Goal: Information Seeking & Learning: Find specific fact

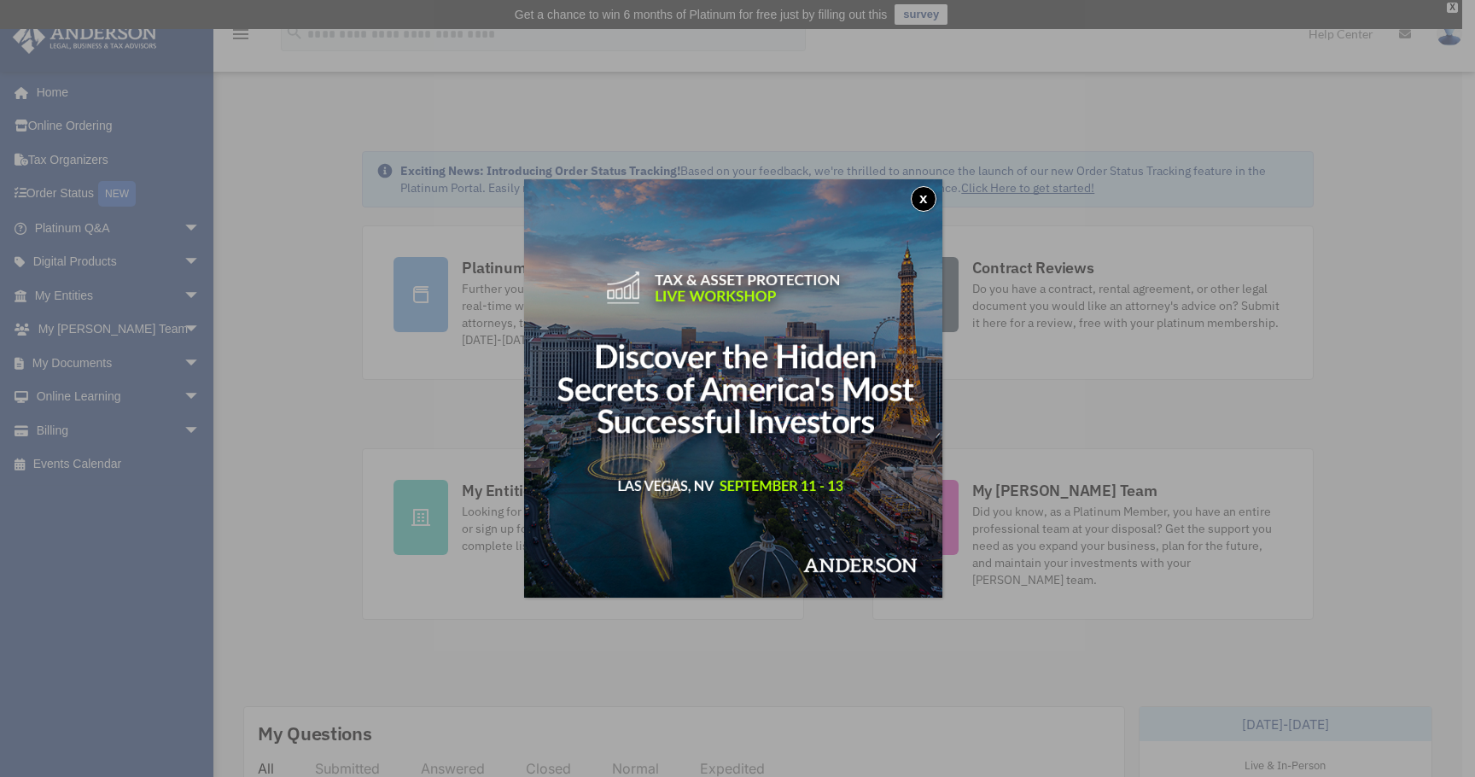
click at [936, 193] on button "x" at bounding box center [924, 199] width 26 height 26
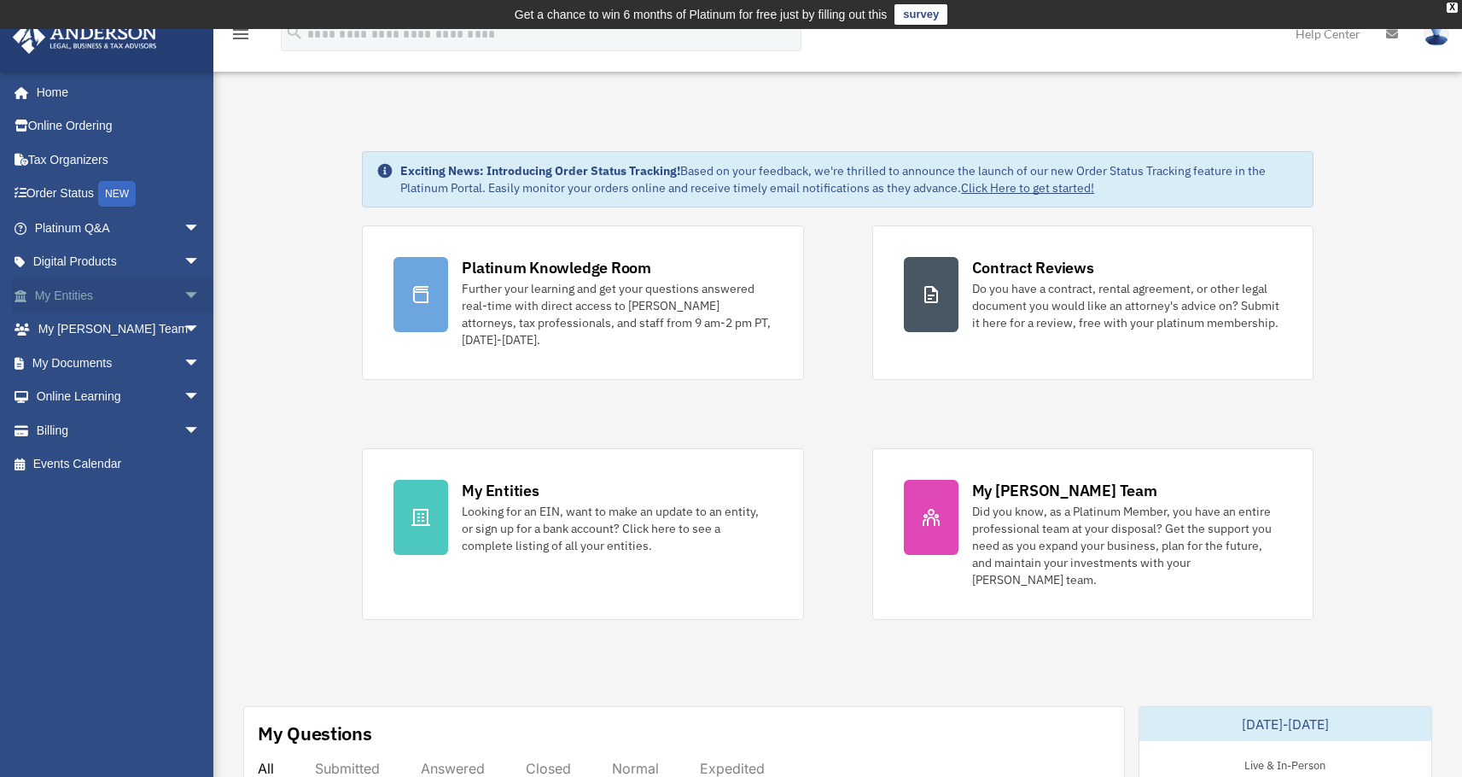
click at [184, 295] on span "arrow_drop_down" at bounding box center [201, 295] width 34 height 35
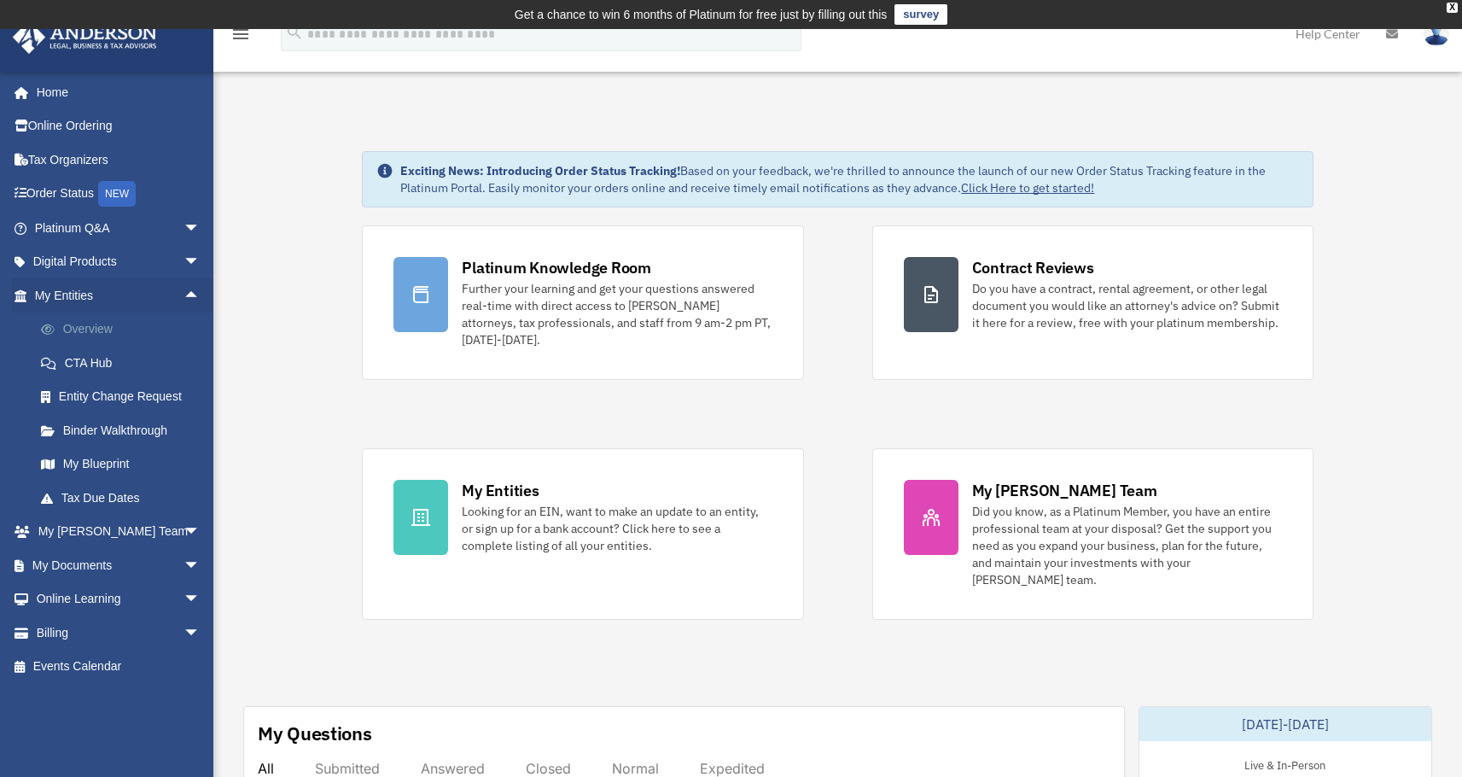
click at [91, 330] on link "Overview" at bounding box center [125, 329] width 202 height 34
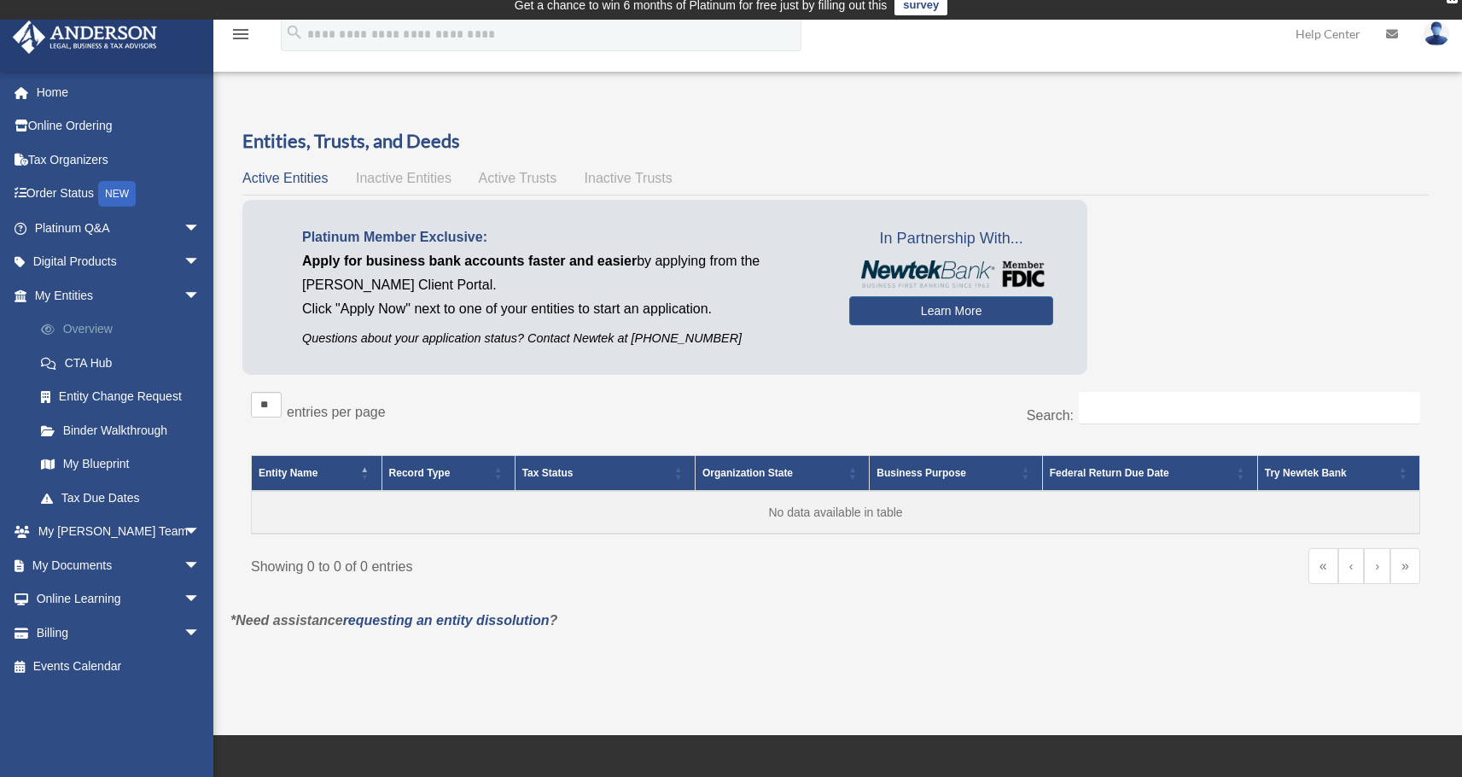
scroll to position [3, 0]
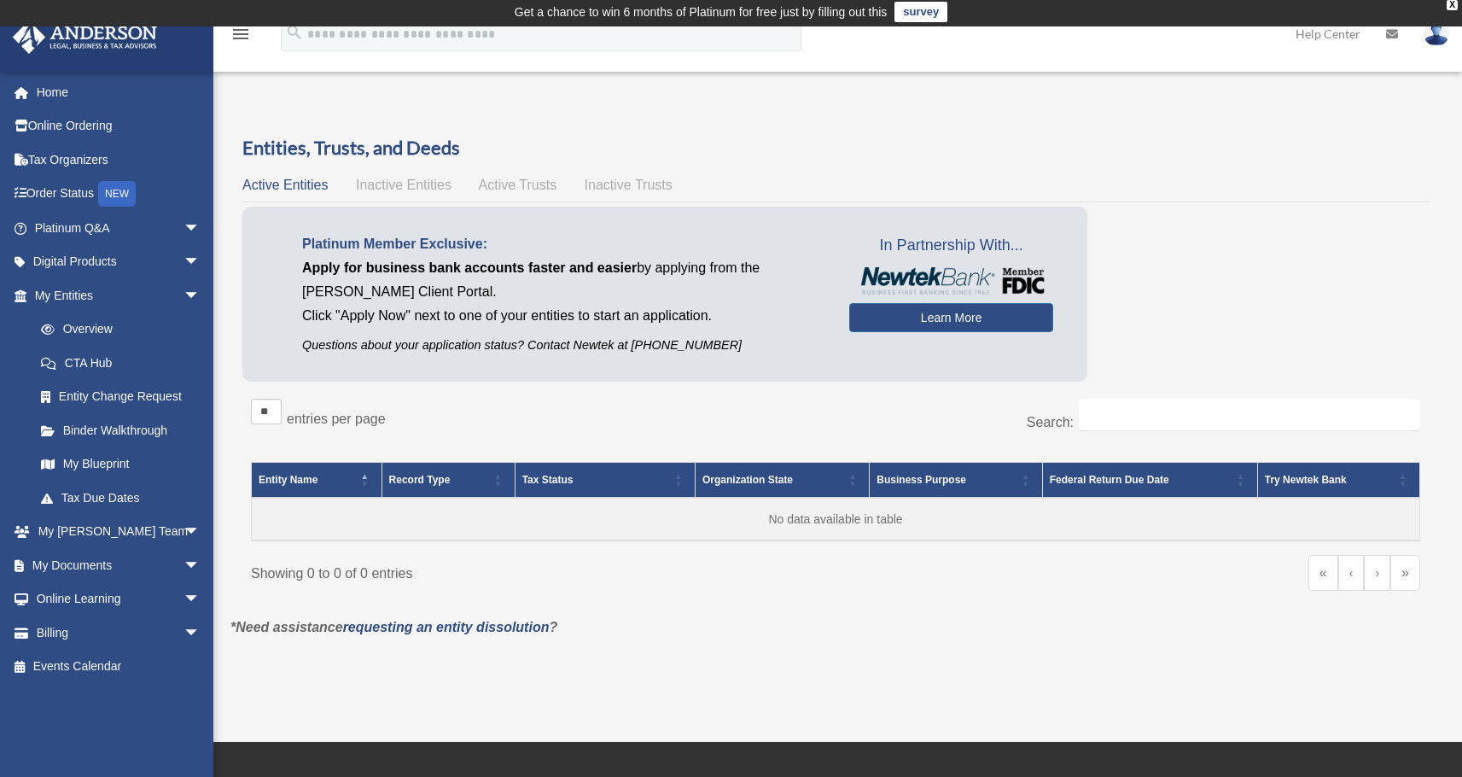
click at [399, 182] on span "Inactive Entities" at bounding box center [404, 185] width 96 height 15
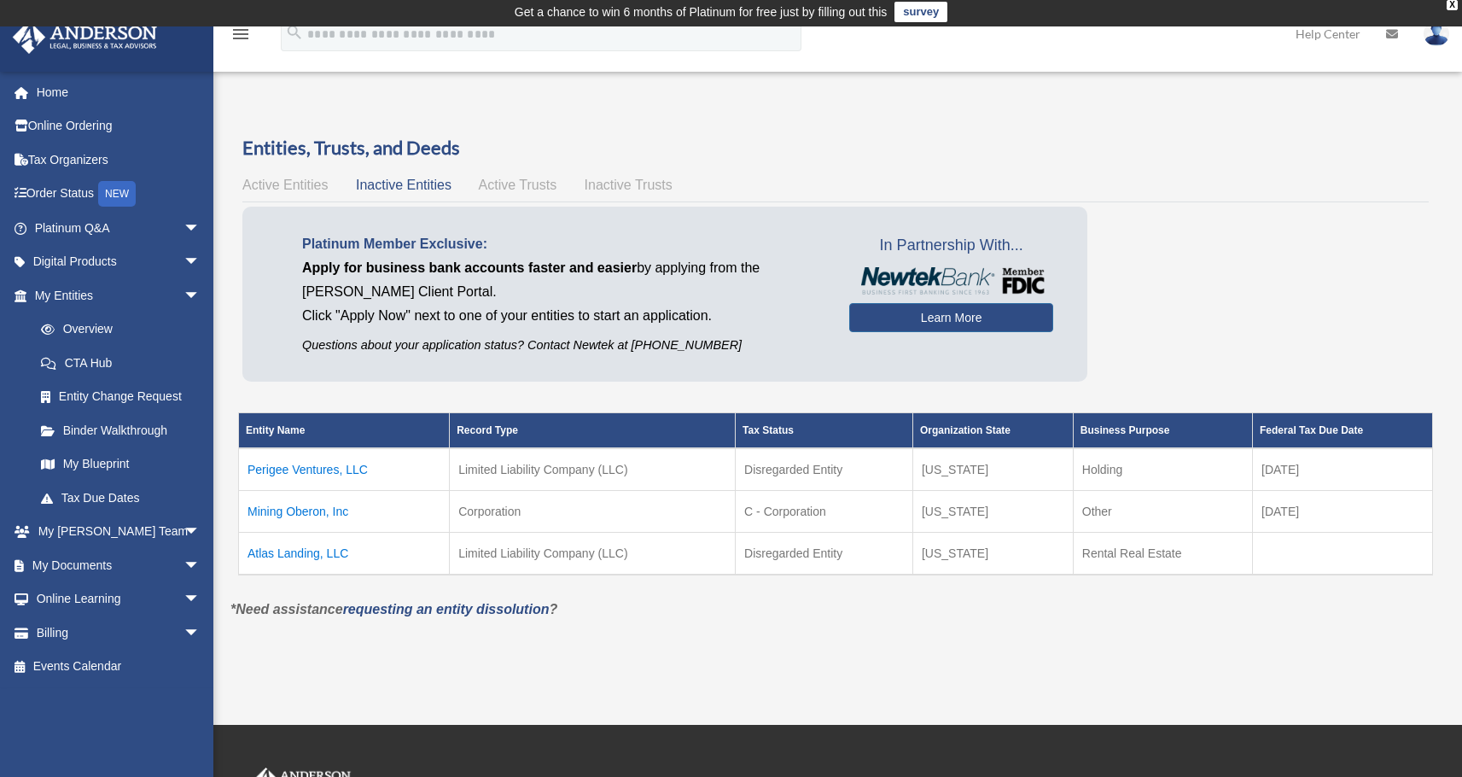
click at [327, 513] on td "Mining Oberon, Inc" at bounding box center [344, 512] width 211 height 42
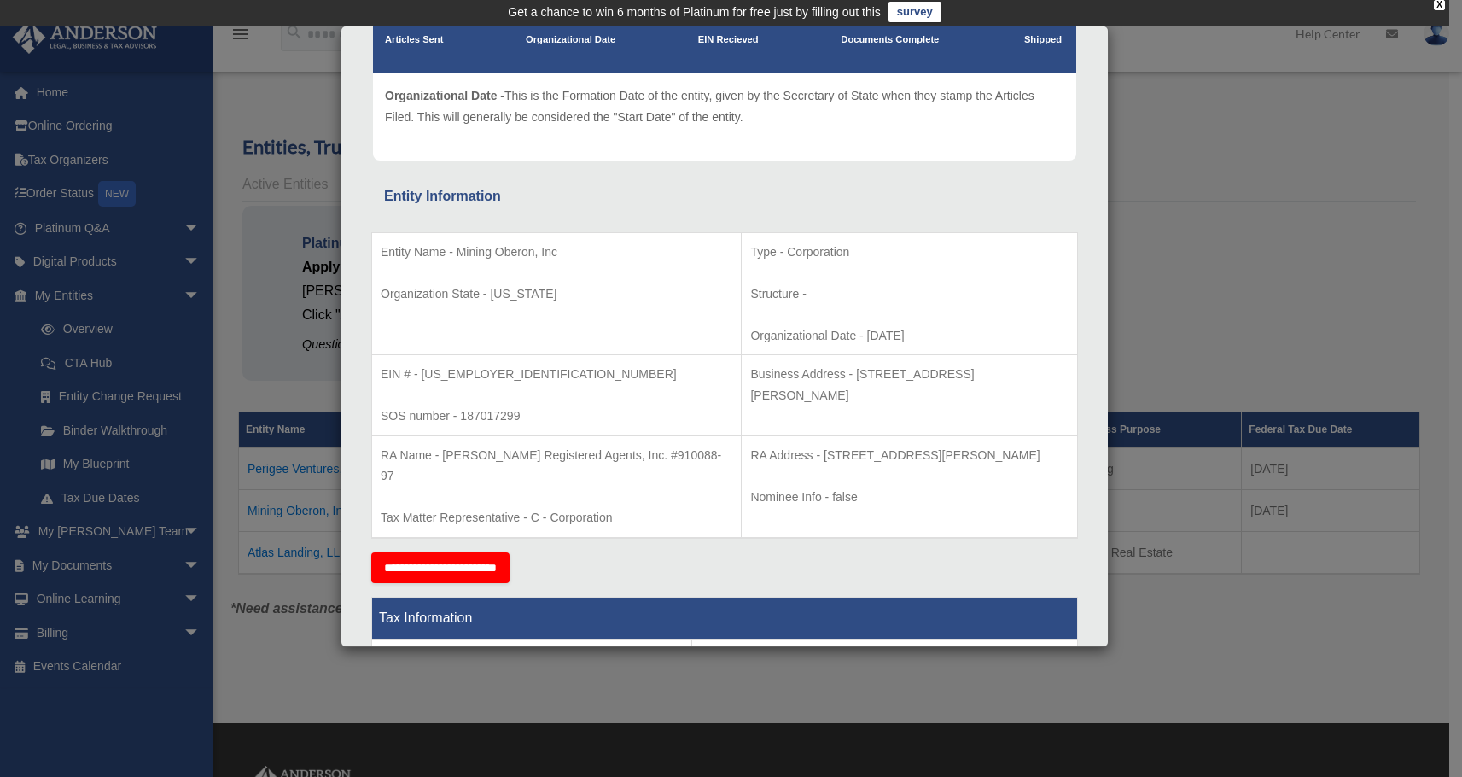
scroll to position [192, 0]
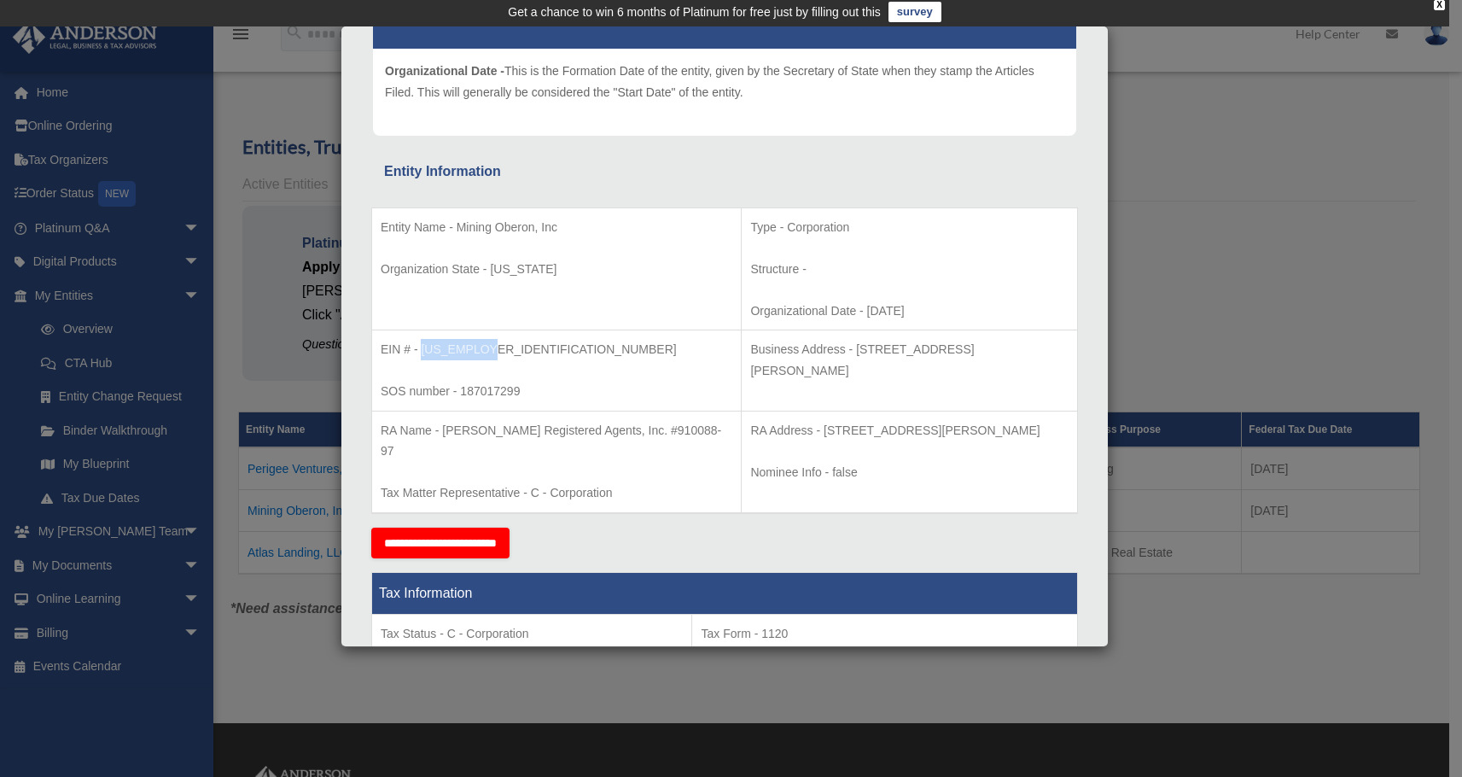
drag, startPoint x: 483, startPoint y: 348, endPoint x: 423, endPoint y: 347, distance: 59.8
click at [423, 347] on p "EIN # - [US_EMPLOYER_IDENTIFICATION_NUMBER]" at bounding box center [557, 349] width 352 height 21
copy p "[US_EMPLOYER_IDENTIFICATION_NUMBER]"
click at [495, 353] on p "EIN # - [US_EMPLOYER_IDENTIFICATION_NUMBER]" at bounding box center [557, 349] width 352 height 21
drag, startPoint x: 487, startPoint y: 352, endPoint x: 441, endPoint y: 348, distance: 46.2
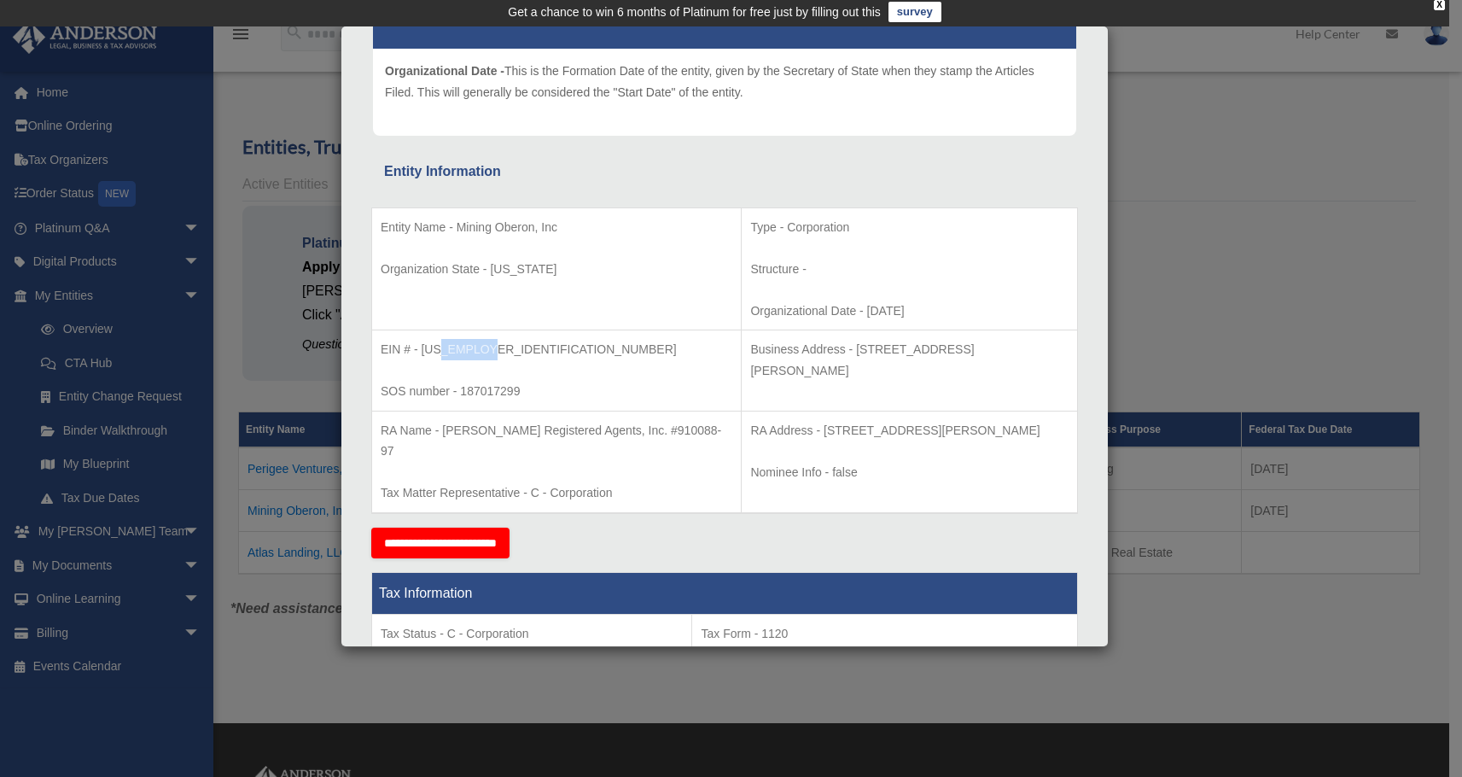
click at [441, 348] on p "EIN # - [US_EMPLOYER_IDENTIFICATION_NUMBER]" at bounding box center [557, 349] width 352 height 21
copy p "2754983"
click at [518, 414] on td "RA Name - [PERSON_NAME] Registered Agents, Inc. #910088-97 Tax Matter Represent…" at bounding box center [557, 462] width 370 height 102
drag, startPoint x: 790, startPoint y: 349, endPoint x: 1058, endPoint y: 346, distance: 267.2
click at [1058, 346] on td "Business Address - [STREET_ADDRESS][PERSON_NAME]" at bounding box center [910, 370] width 336 height 81
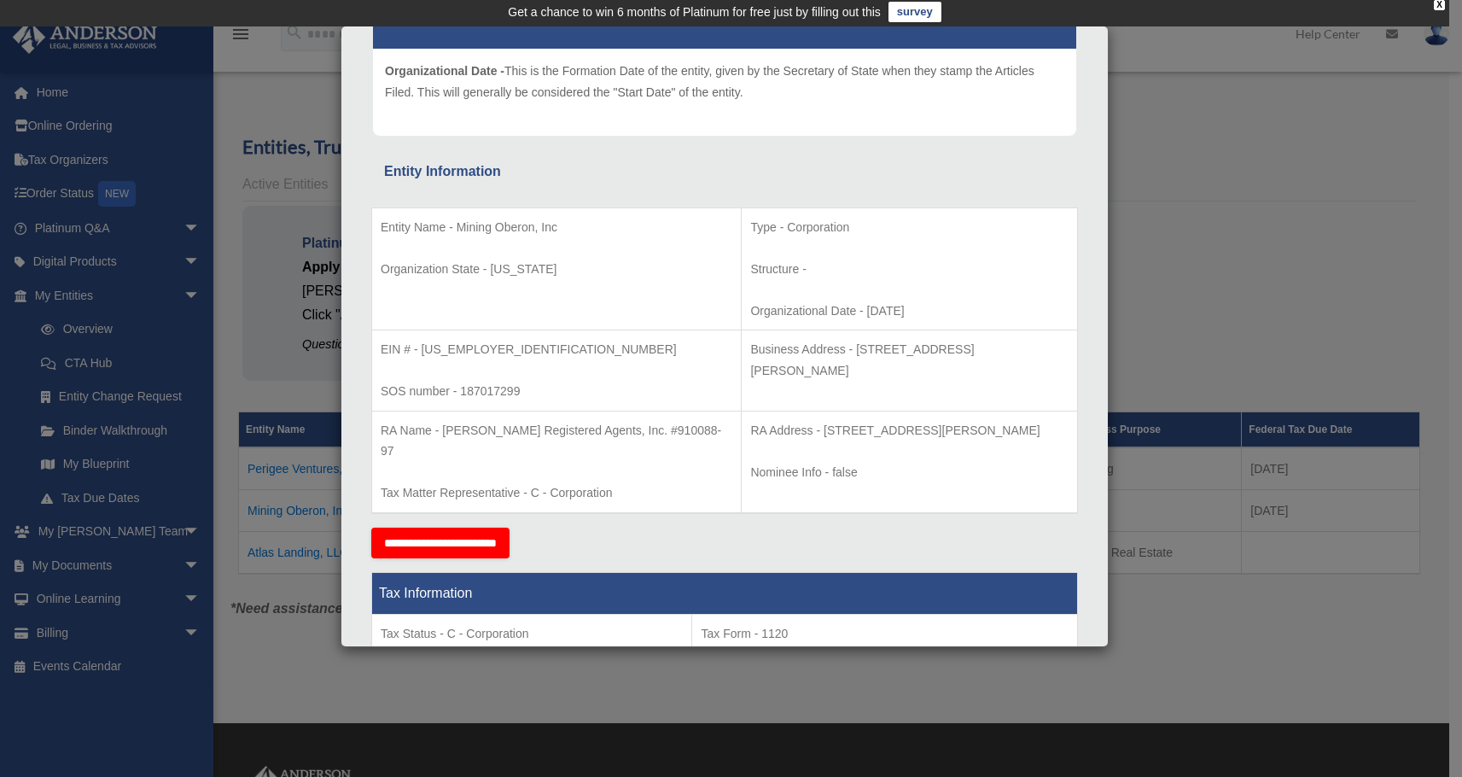
copy p "[STREET_ADDRESS][PERSON_NAME]"
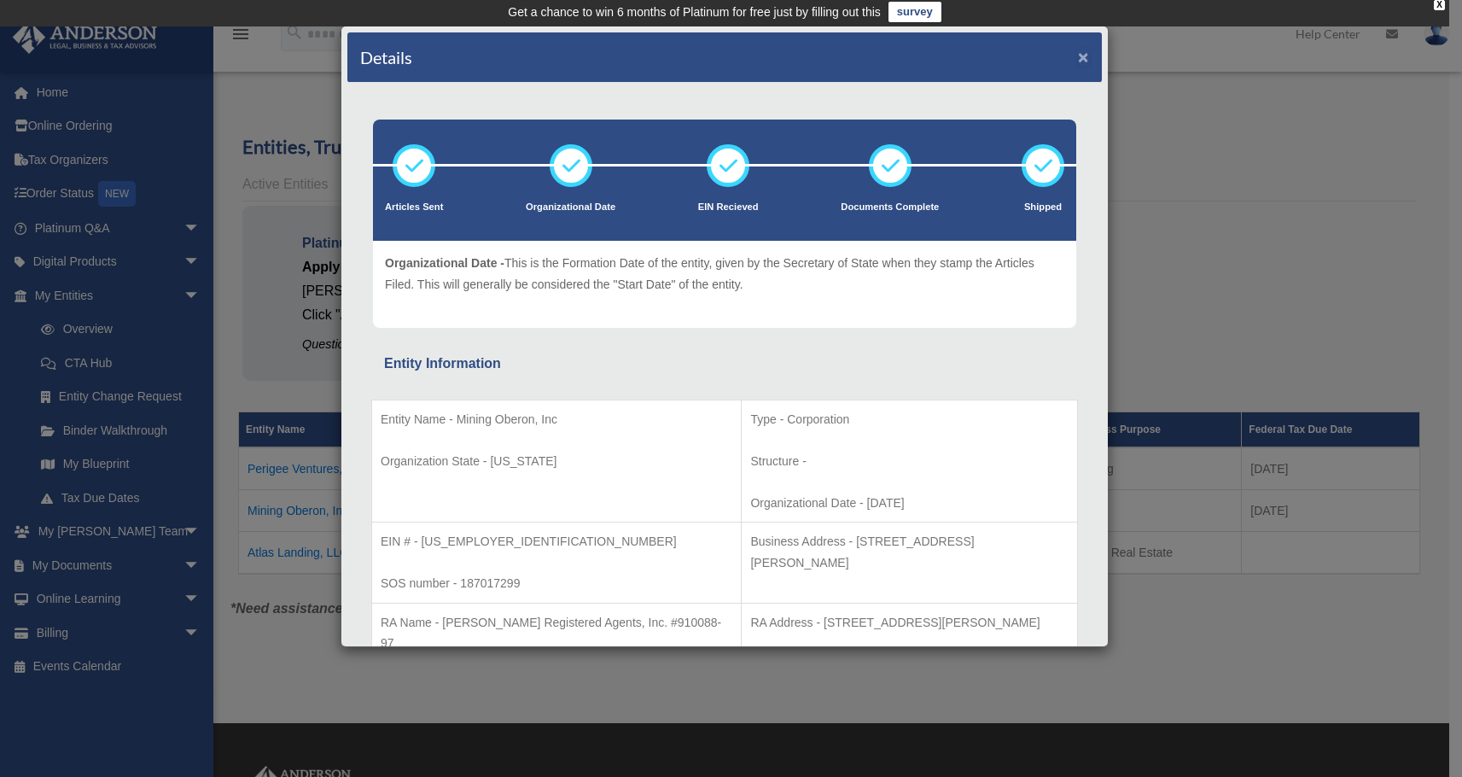
click at [1078, 61] on button "×" at bounding box center [1083, 57] width 11 height 18
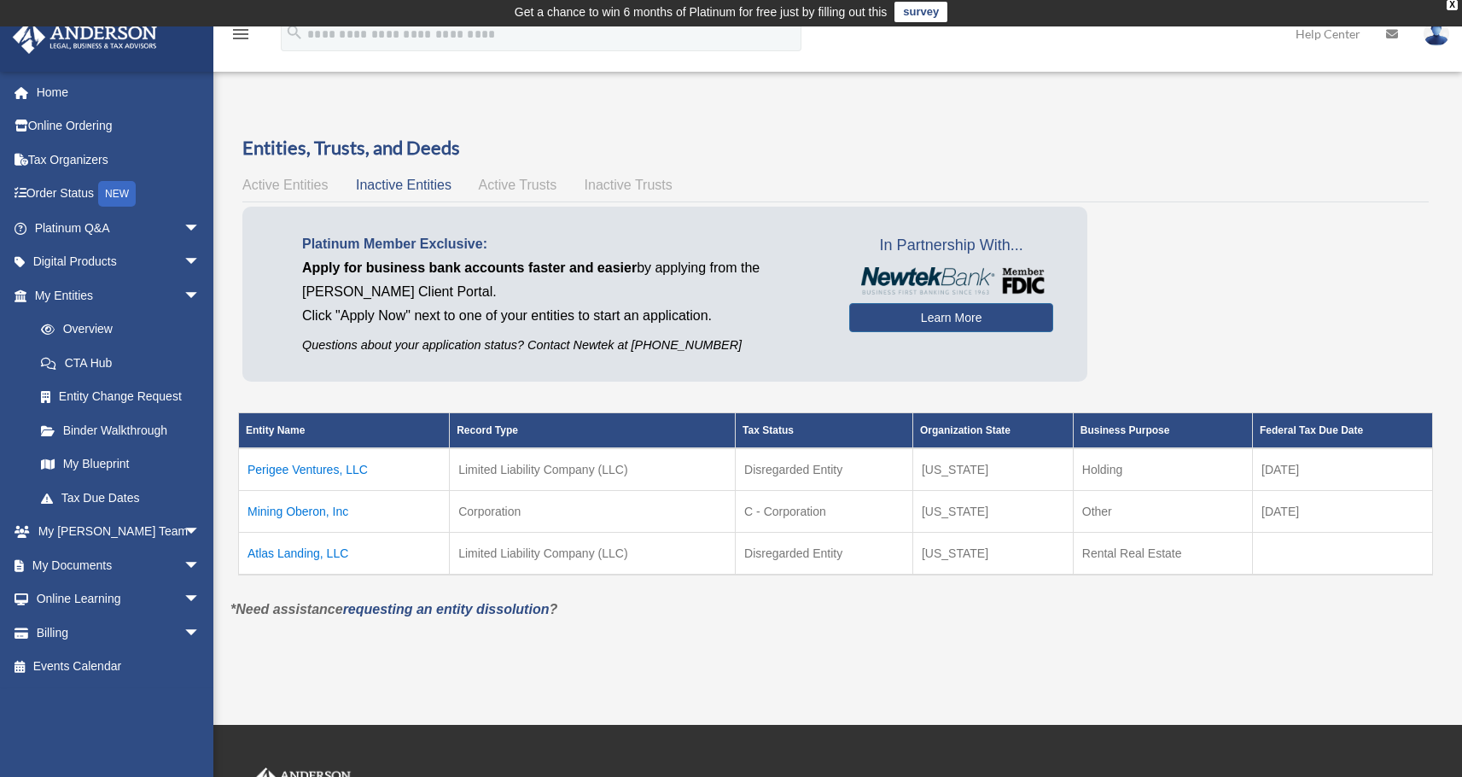
click at [283, 515] on td "Mining Oberon, Inc" at bounding box center [344, 512] width 211 height 42
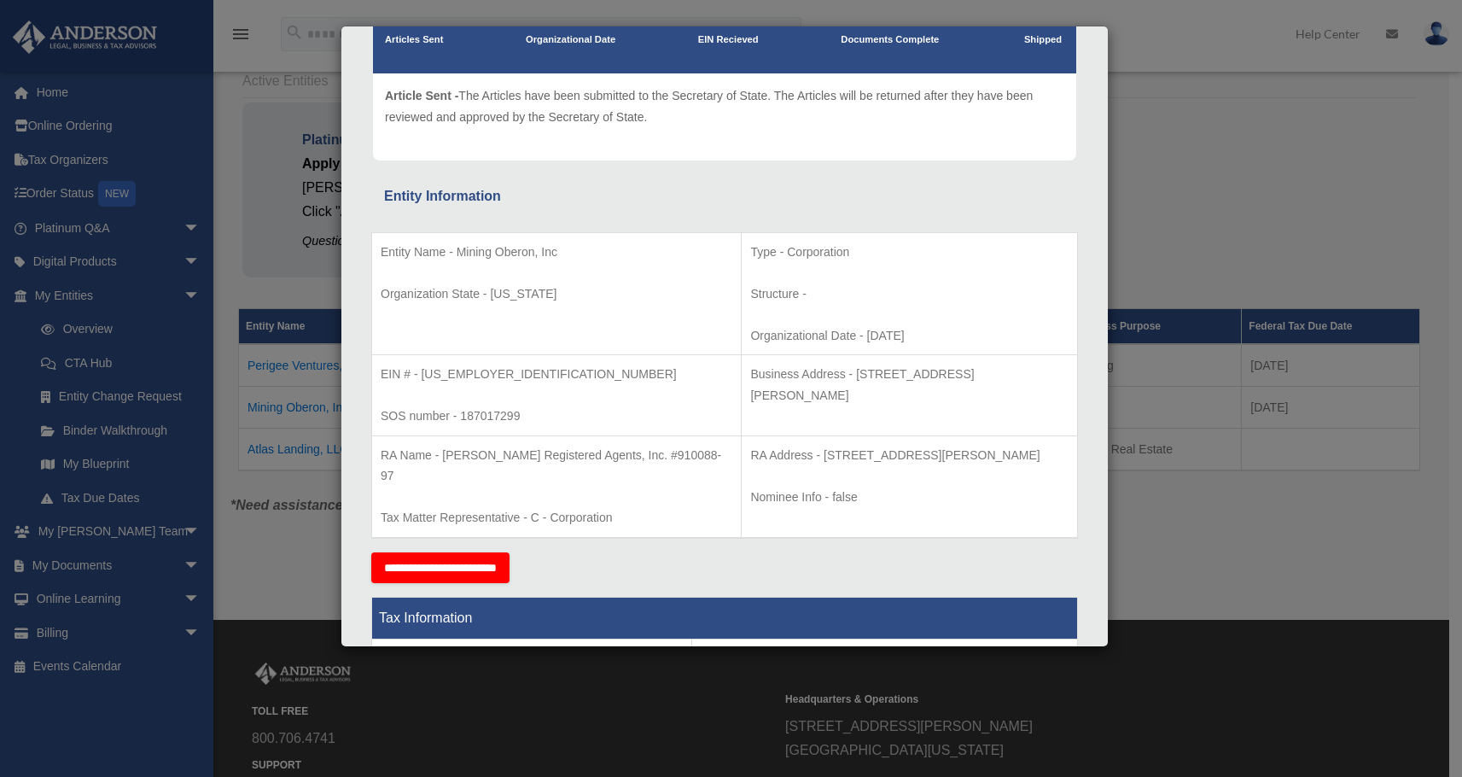
scroll to position [168, 0]
click at [803, 465] on p "RA Address - [STREET_ADDRESS][PERSON_NAME]" at bounding box center [909, 454] width 318 height 21
click at [1292, 222] on div "Details × Articles Sent Organizational Date" at bounding box center [731, 388] width 1462 height 777
